Goal: Task Accomplishment & Management: Use online tool/utility

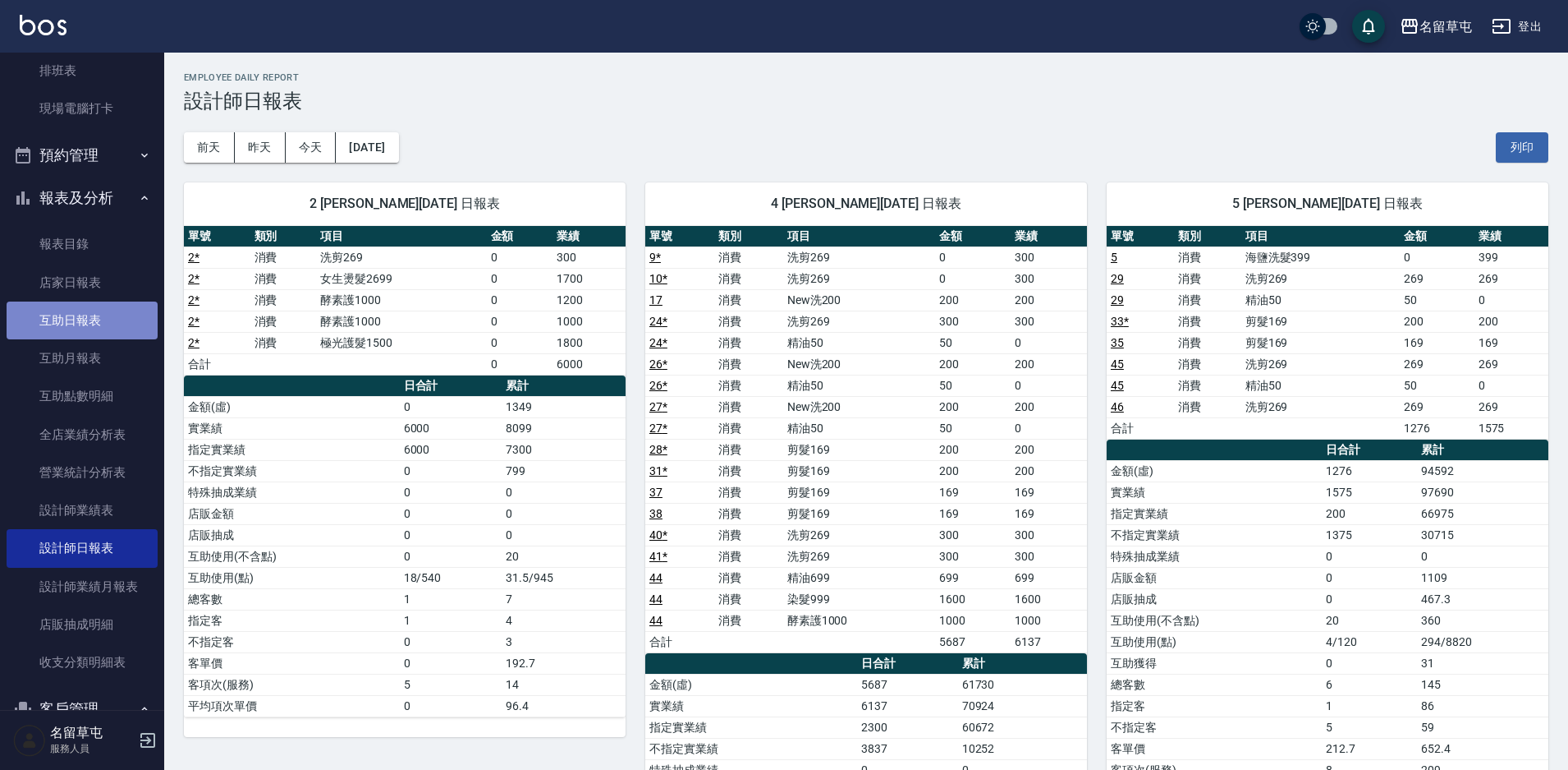
click at [97, 301] on link "互助日報表" at bounding box center [82, 320] width 151 height 38
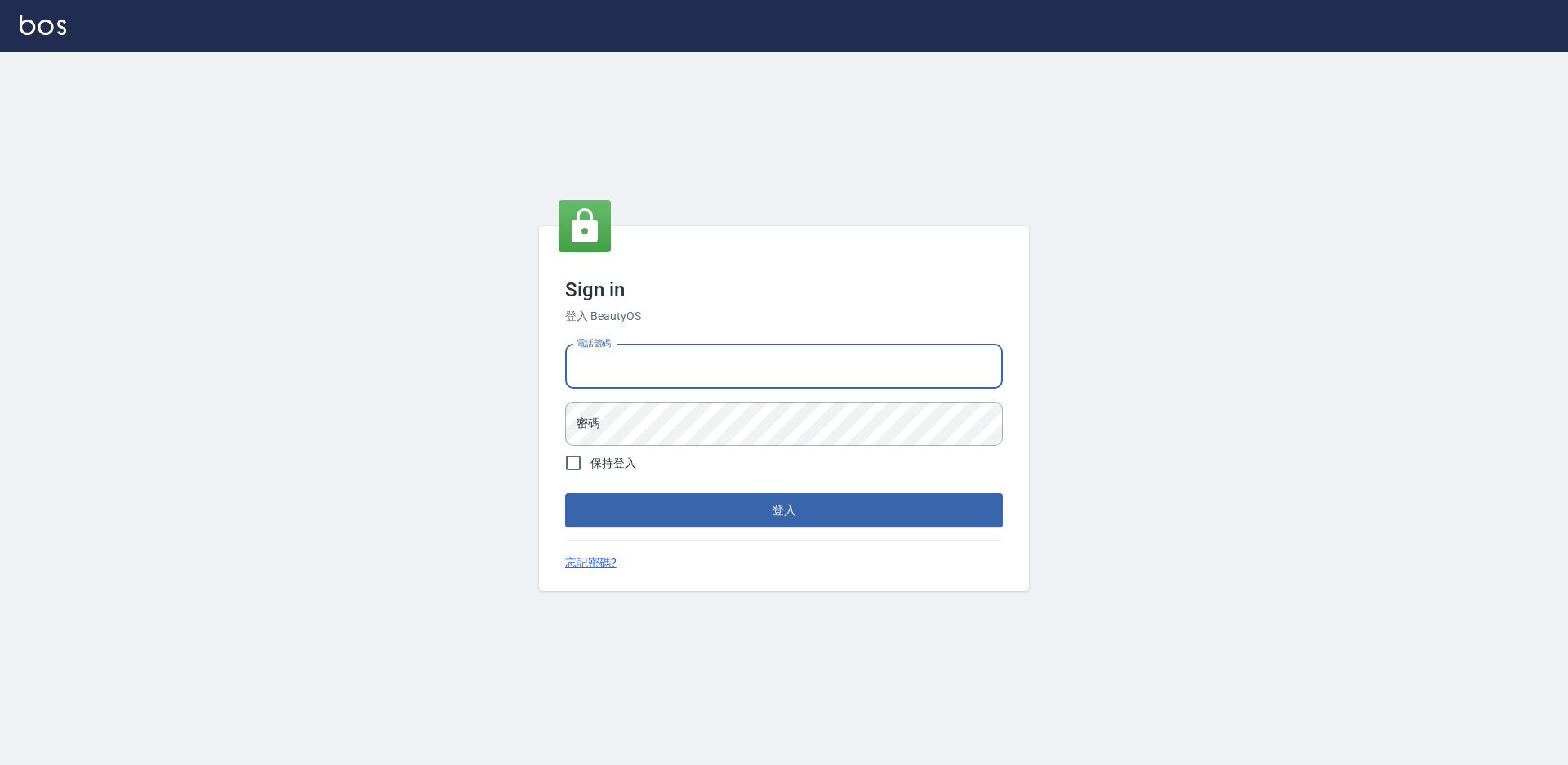
click at [761, 350] on input "電話號碼" at bounding box center [784, 366] width 438 height 44
type input "2306457"
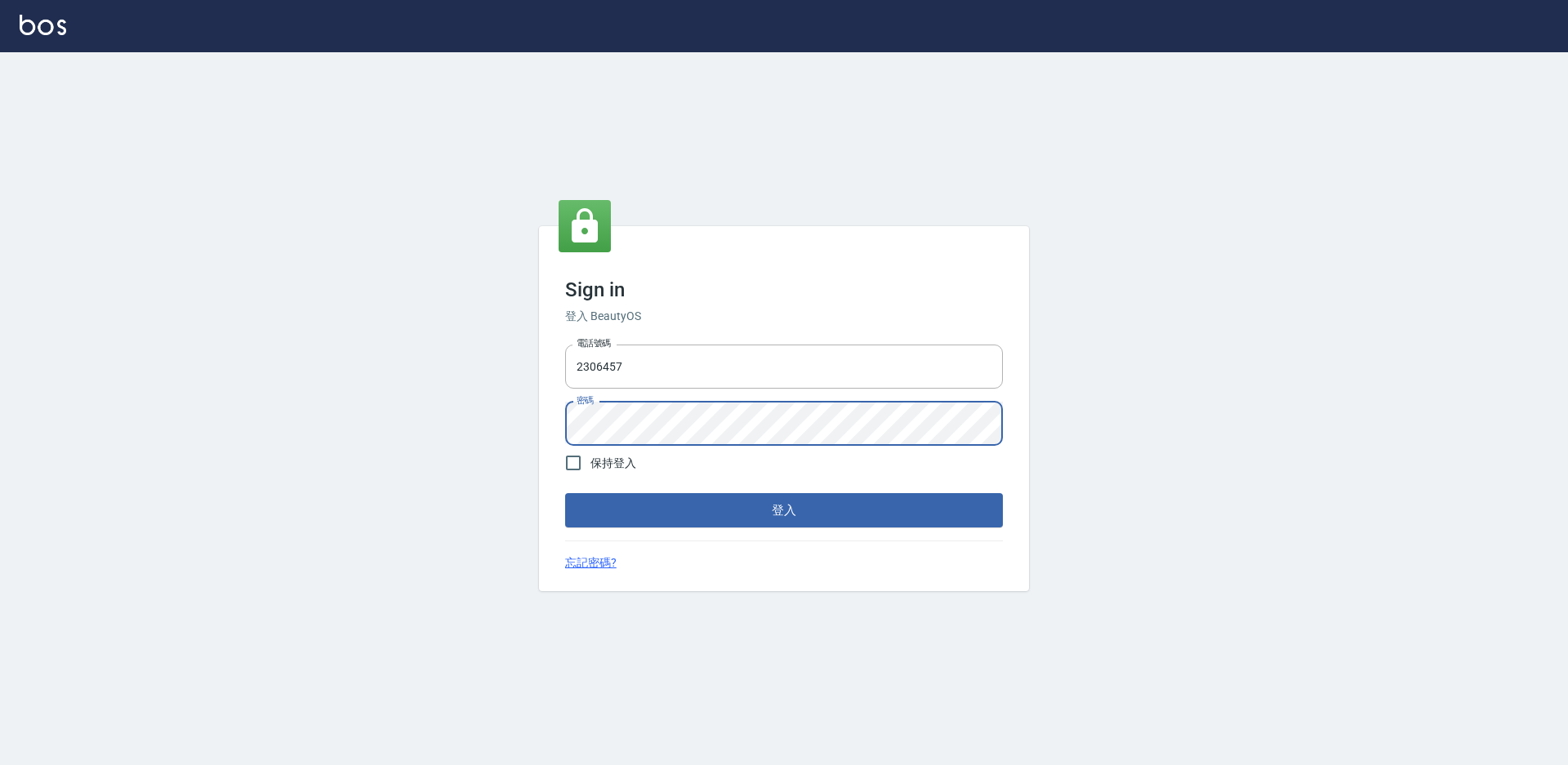
click at [565, 492] on button "登入" at bounding box center [784, 510] width 438 height 34
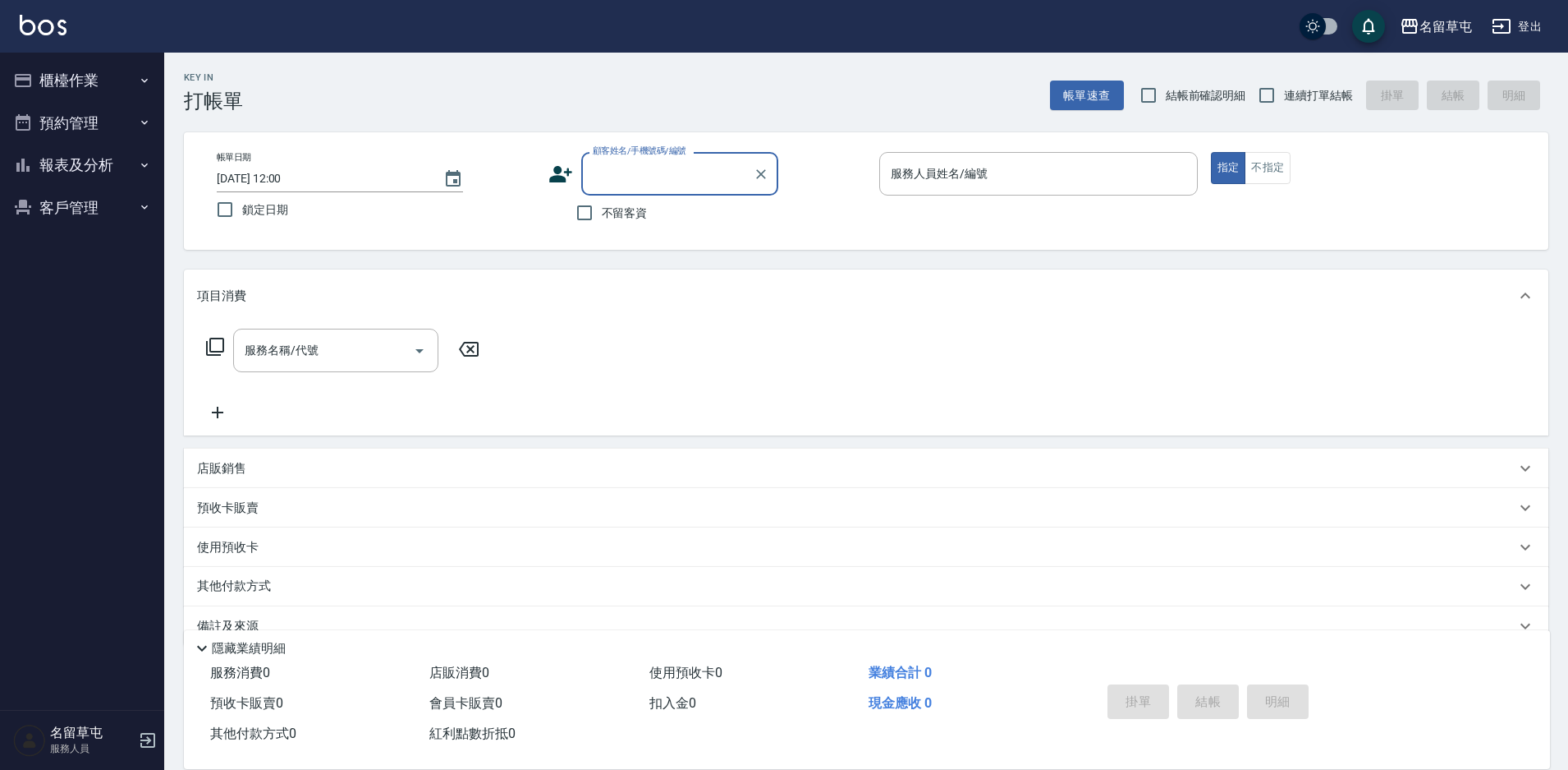
click at [79, 166] on button "報表及分析" at bounding box center [82, 165] width 151 height 43
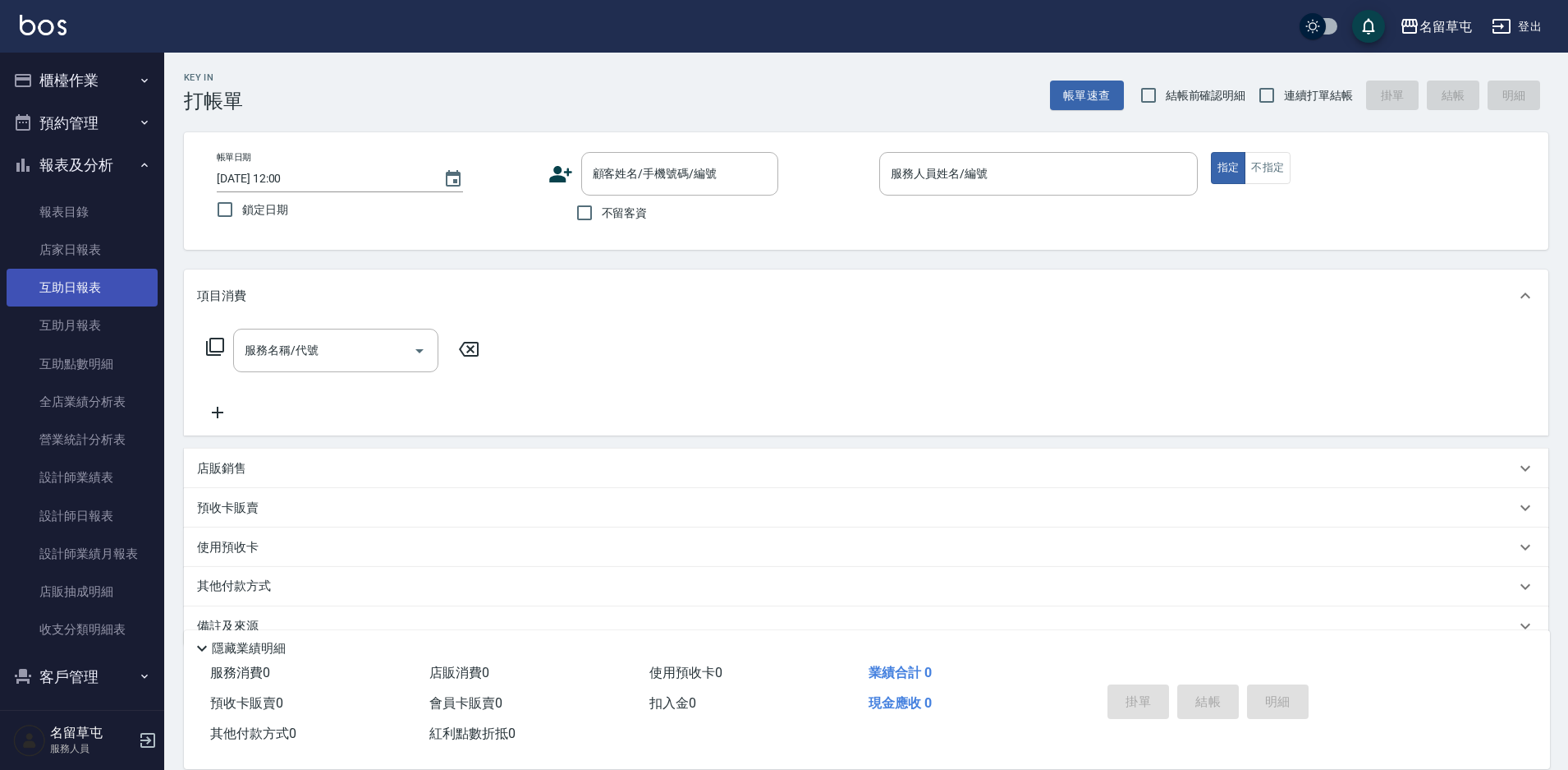
click at [105, 275] on link "互助日報表" at bounding box center [82, 287] width 151 height 38
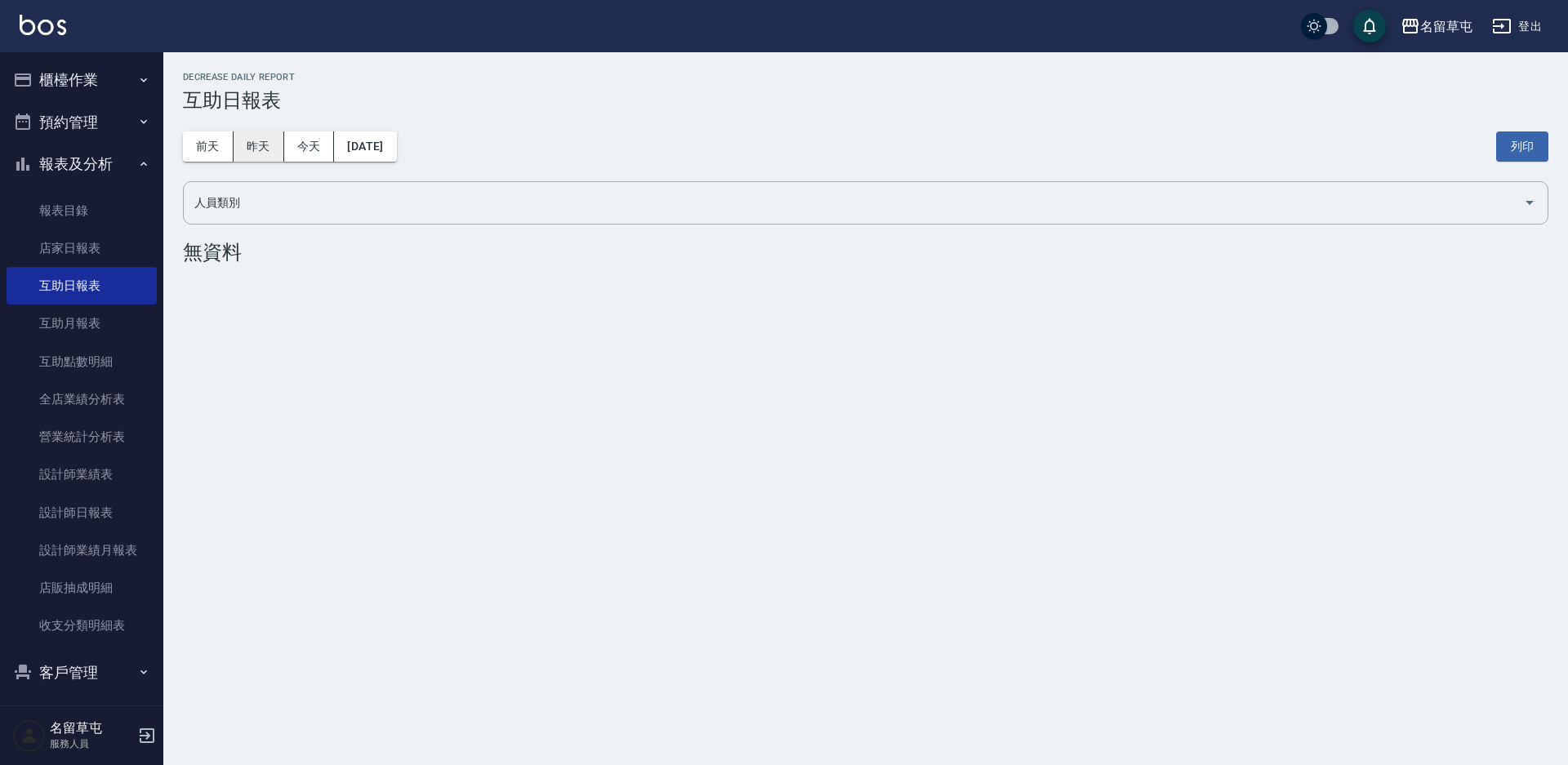
click at [244, 137] on button "昨天" at bounding box center [259, 146] width 51 height 30
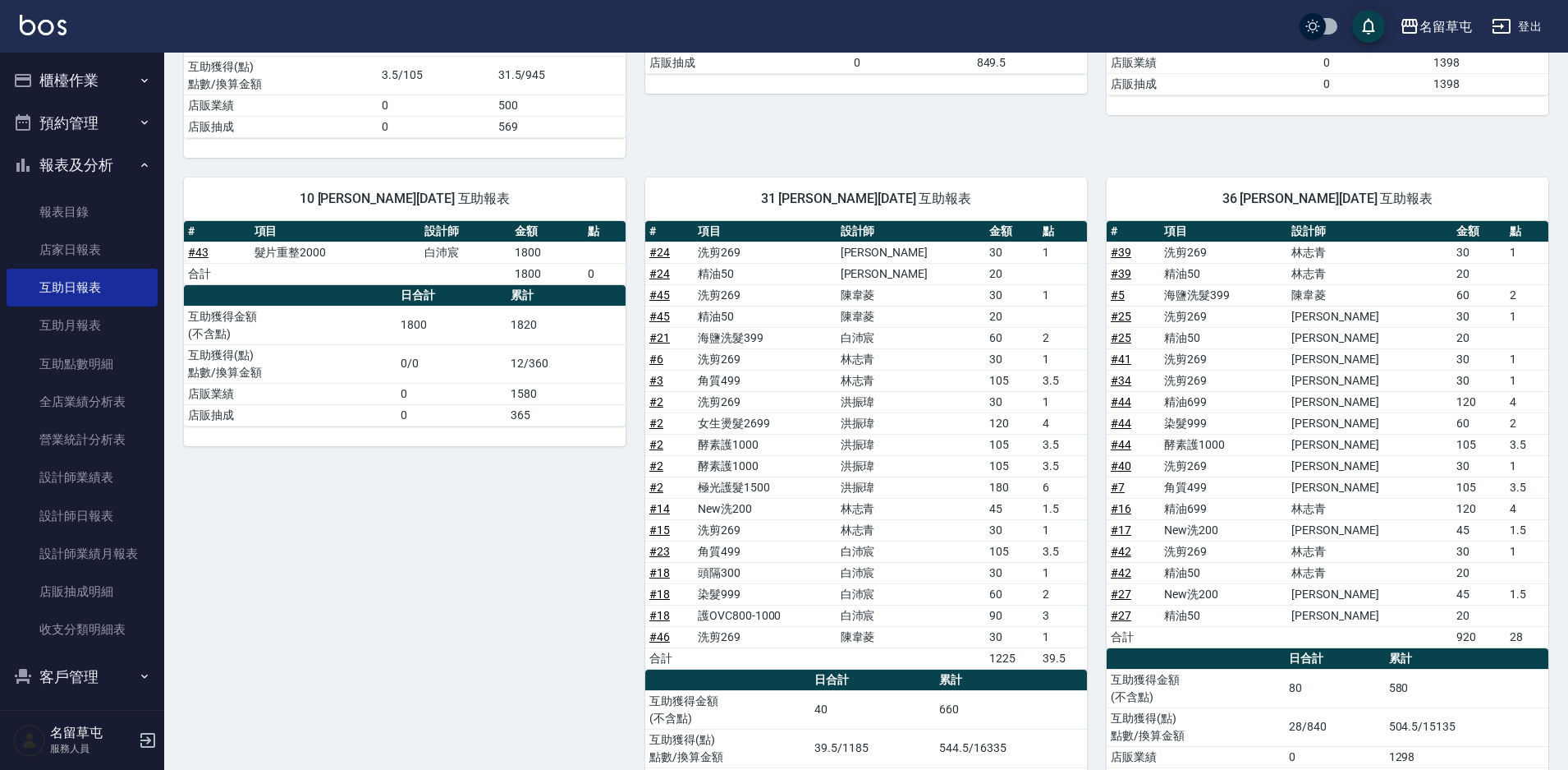
scroll to position [497, 0]
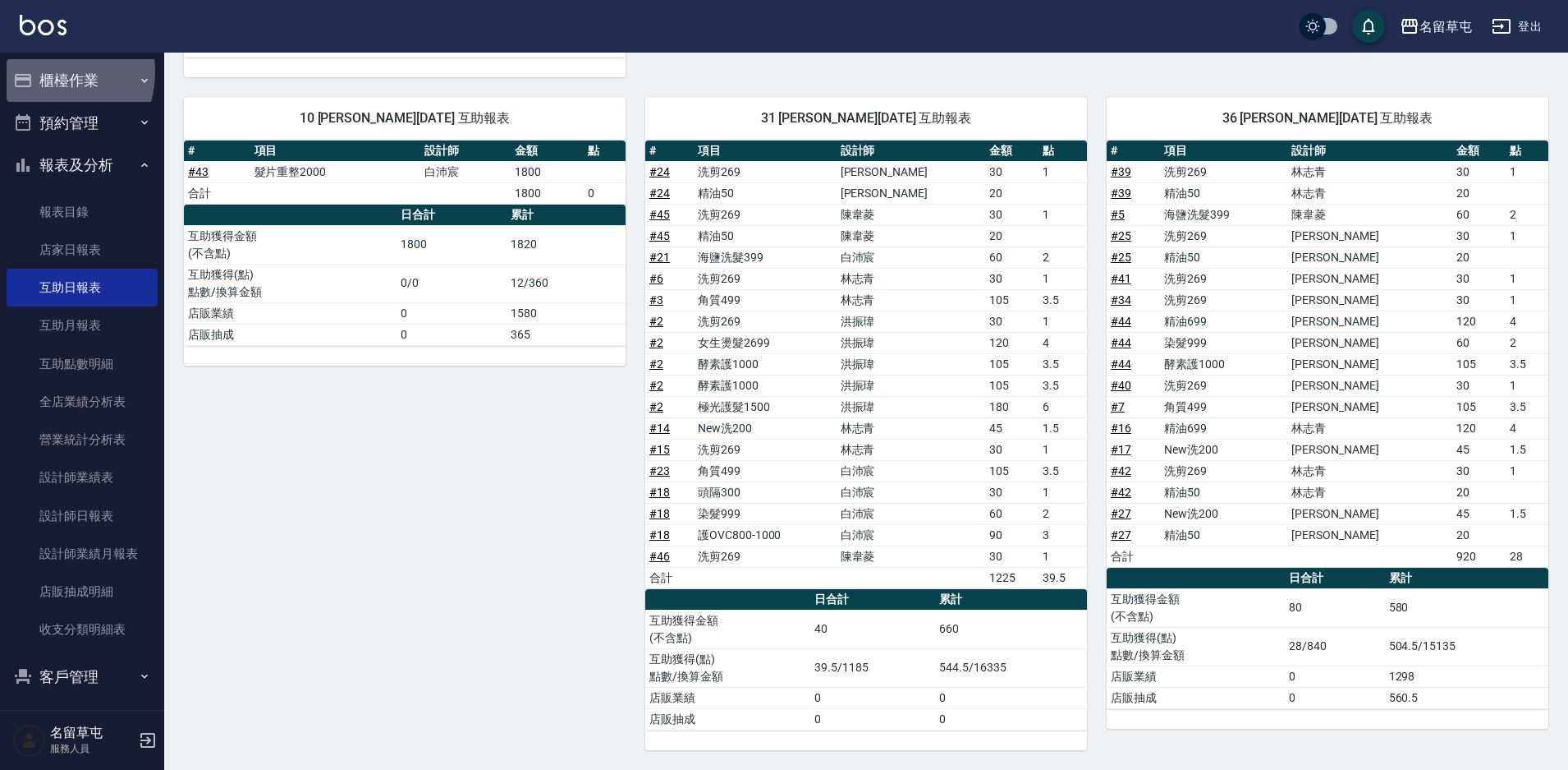
click at [51, 72] on button "櫃檯作業" at bounding box center [82, 80] width 151 height 43
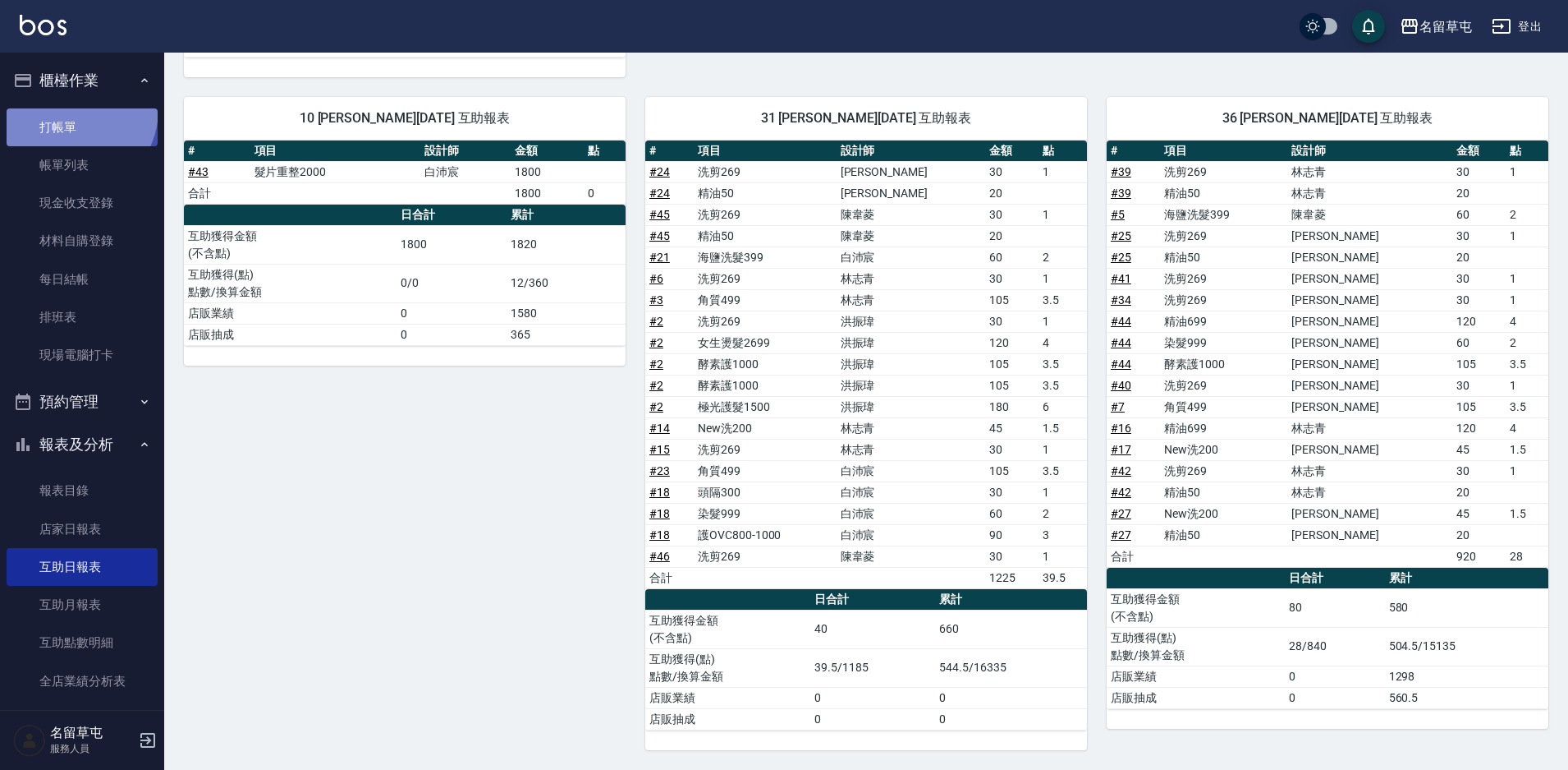
click at [69, 109] on link "打帳單" at bounding box center [82, 128] width 151 height 38
